Goal: Transaction & Acquisition: Purchase product/service

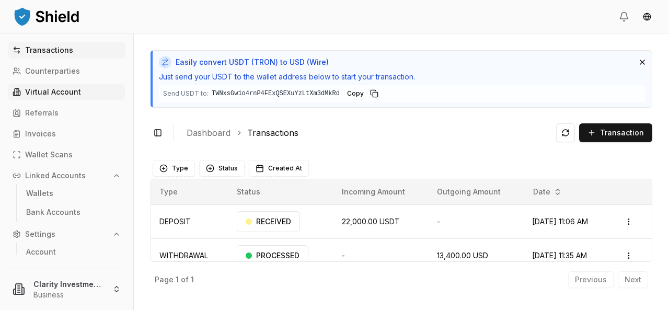
click at [50, 94] on p "Virtual Account" at bounding box center [53, 91] width 56 height 7
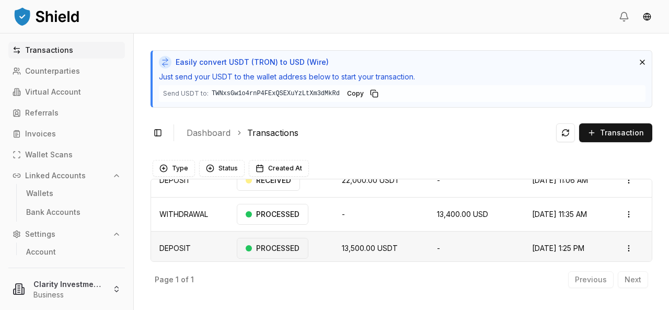
scroll to position [209, 0]
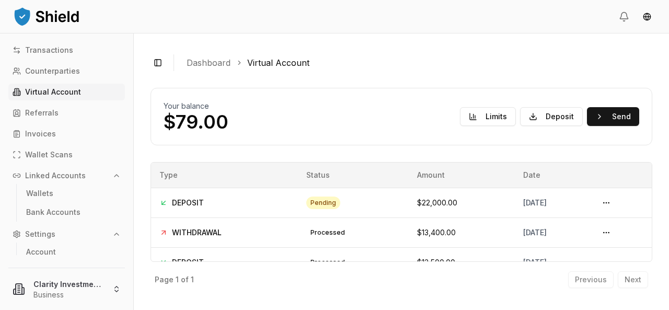
click at [56, 93] on p "Virtual Account" at bounding box center [53, 91] width 56 height 7
click at [58, 93] on p "Virtual Account" at bounding box center [53, 91] width 56 height 7
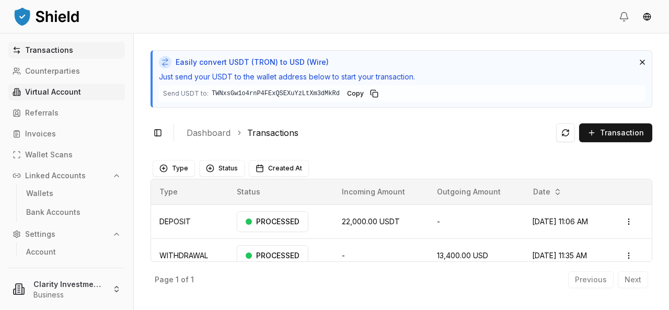
click at [63, 96] on p "Virtual Account" at bounding box center [53, 91] width 56 height 7
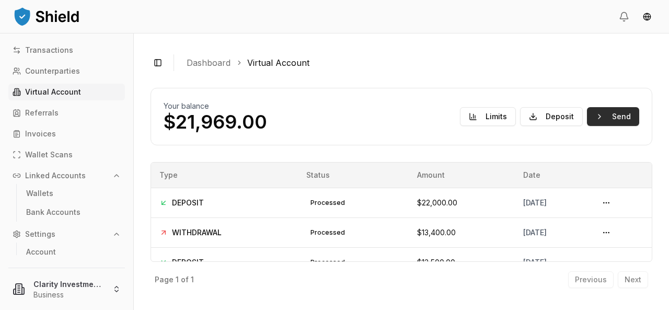
click at [621, 117] on button "Send" at bounding box center [613, 116] width 52 height 19
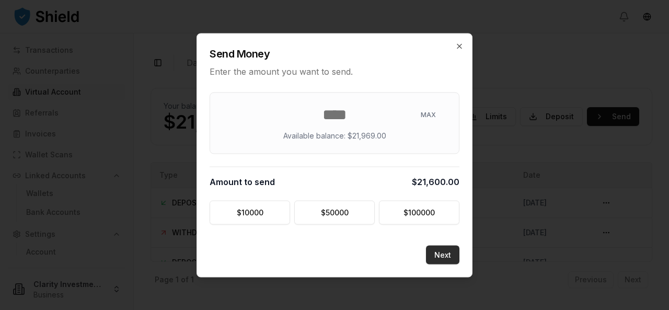
type input "*****"
click at [442, 254] on button "Next" at bounding box center [442, 254] width 33 height 19
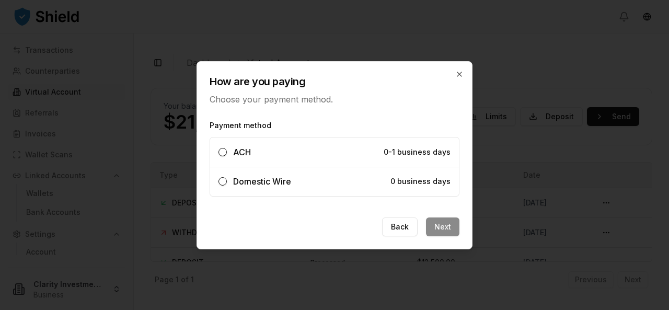
click at [222, 182] on button "Domestic Wire 0 business days" at bounding box center [222, 181] width 8 height 8
click at [448, 227] on button "Next" at bounding box center [442, 226] width 33 height 19
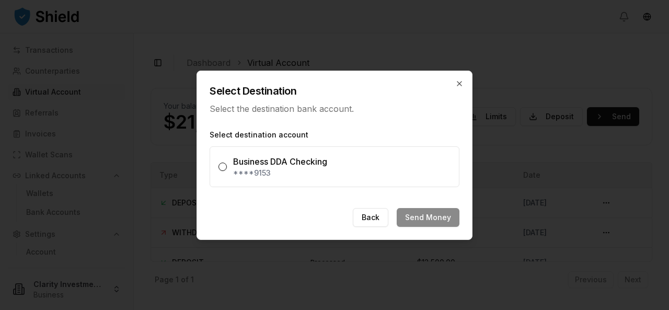
click at [224, 165] on button "Business DDA Checking ****9153" at bounding box center [222, 167] width 8 height 8
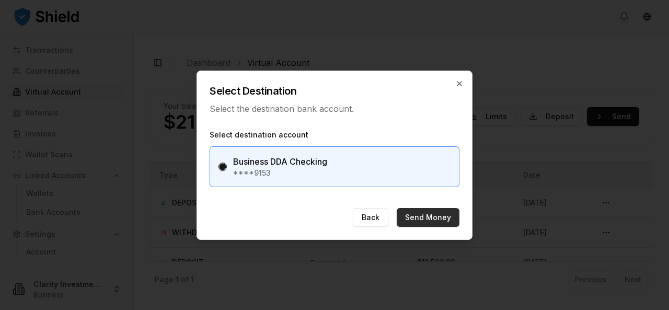
click at [422, 217] on button "Send Money" at bounding box center [428, 217] width 63 height 19
